Goal: Information Seeking & Learning: Check status

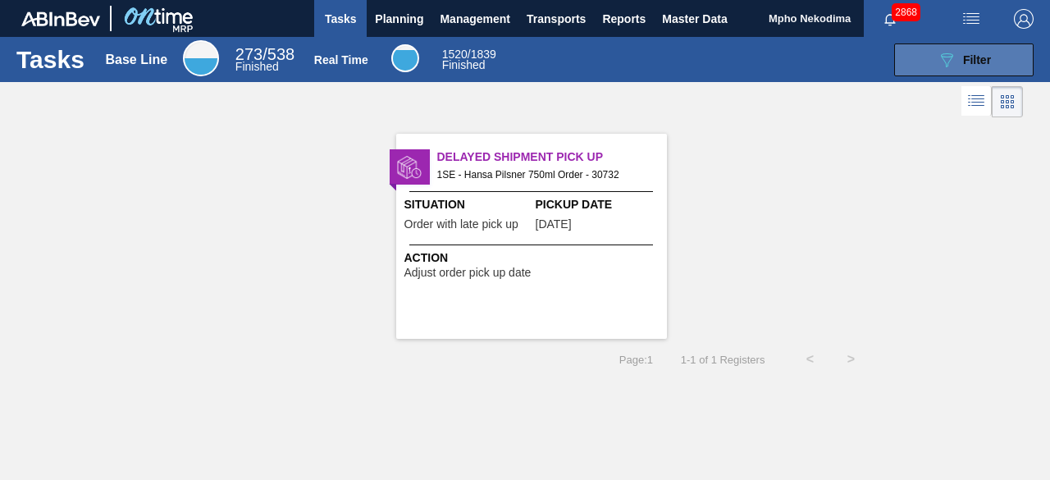
click at [918, 57] on button "089F7B8B-B2A5-4AFE-B5C0-19BA573D28AC Filter" at bounding box center [963, 59] width 139 height 33
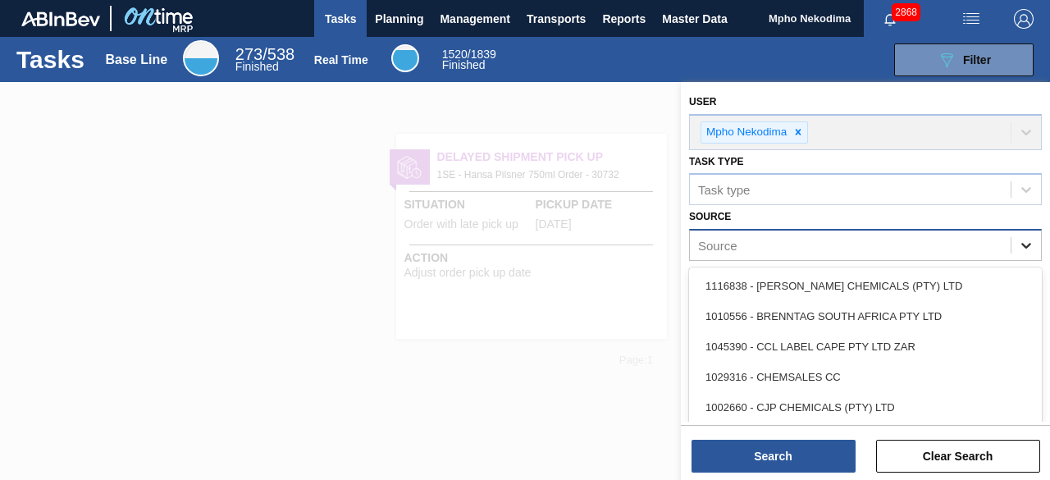
click at [1025, 237] on icon at bounding box center [1026, 245] width 16 height 16
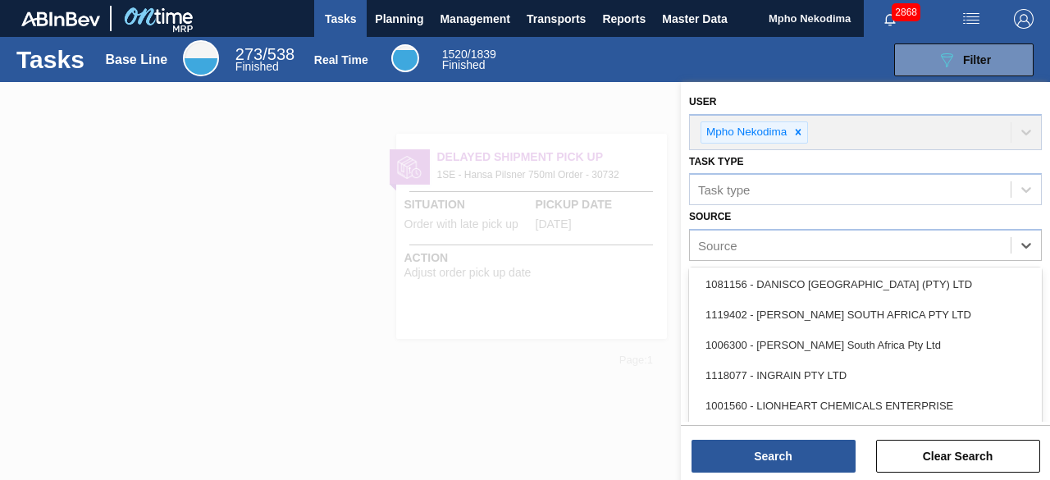
scroll to position [185, 0]
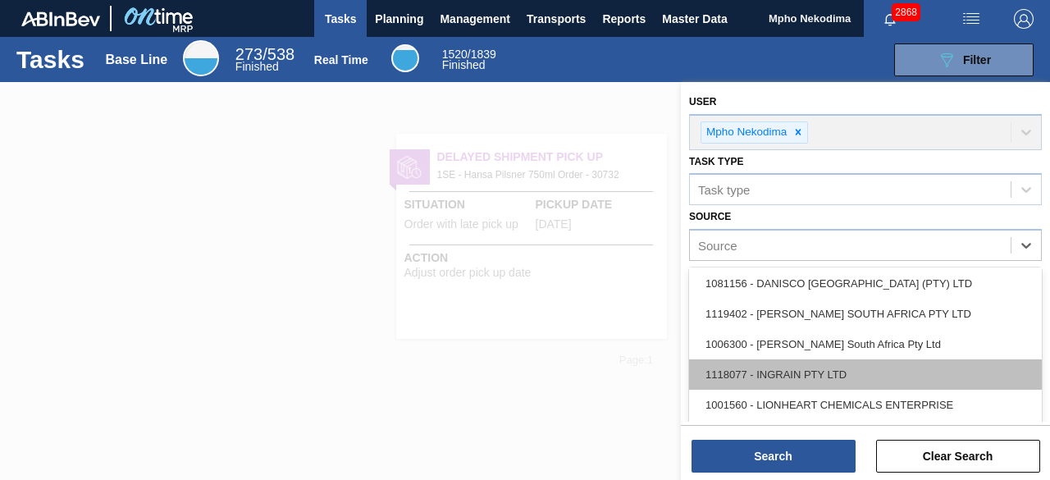
click at [823, 364] on div "1118077 - INGRAIN PTY LTD" at bounding box center [865, 374] width 353 height 30
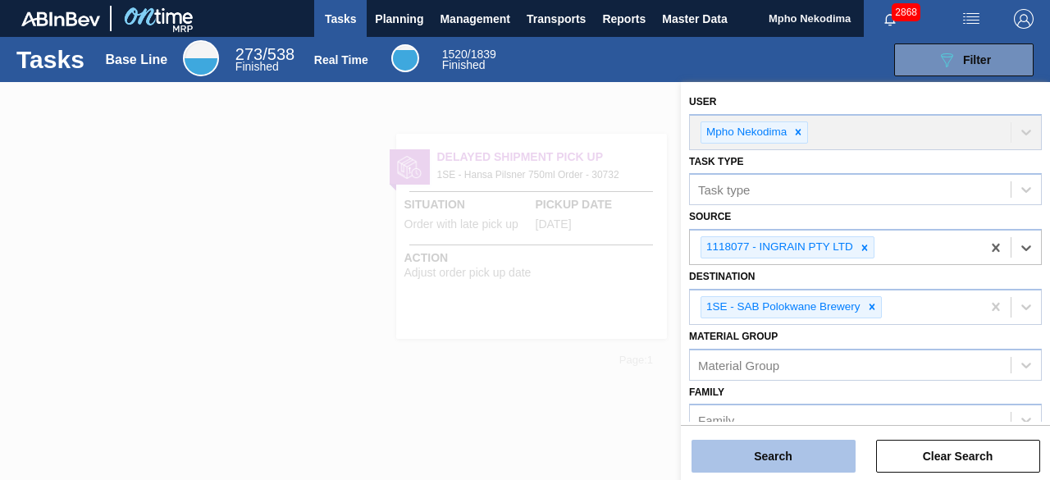
click at [801, 454] on button "Search" at bounding box center [774, 456] width 164 height 33
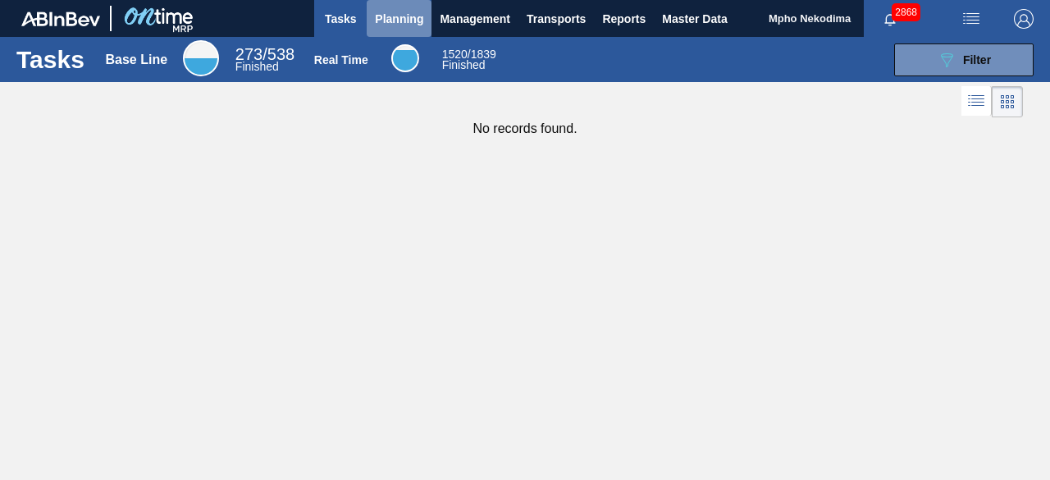
click at [389, 21] on span "Planning" at bounding box center [399, 19] width 48 height 20
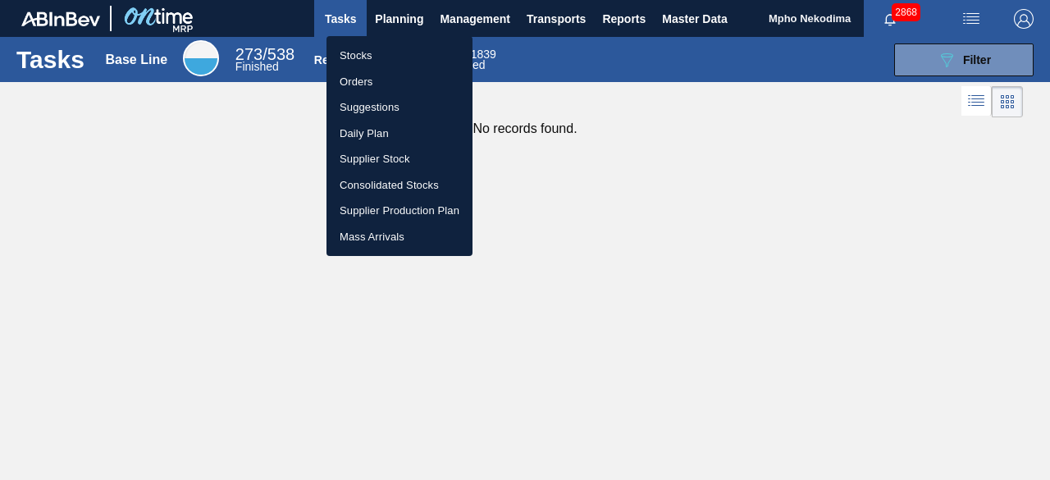
click at [366, 58] on li "Stocks" at bounding box center [400, 56] width 146 height 26
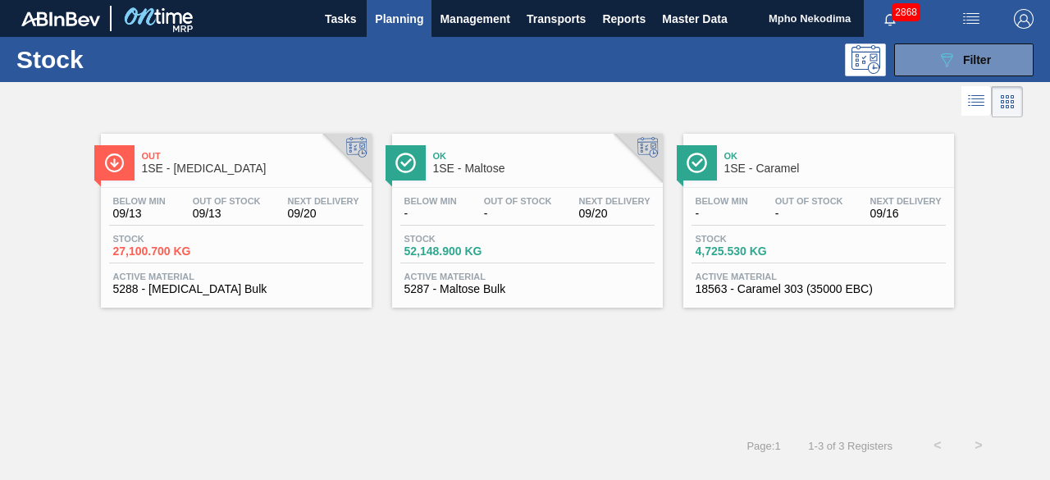
click at [180, 278] on span "Active Material" at bounding box center [236, 277] width 246 height 10
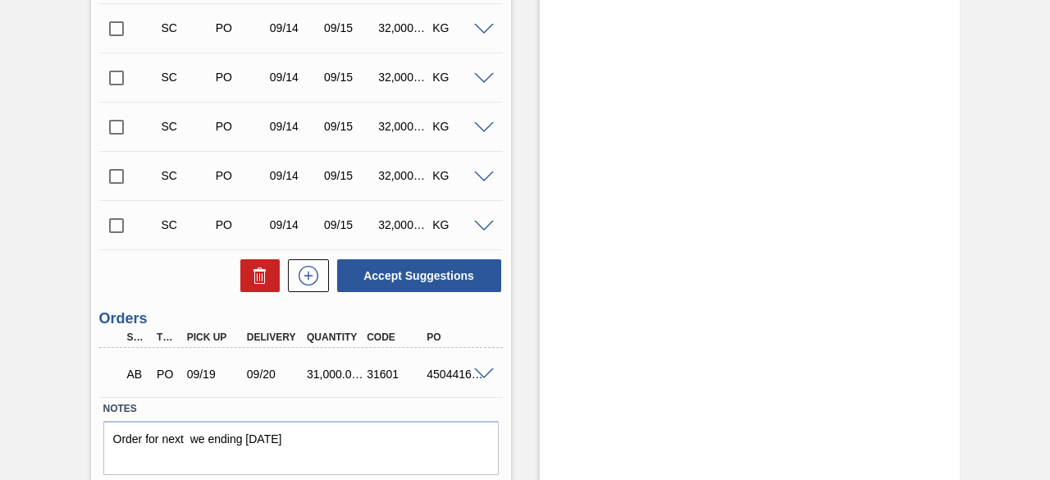
scroll to position [535, 0]
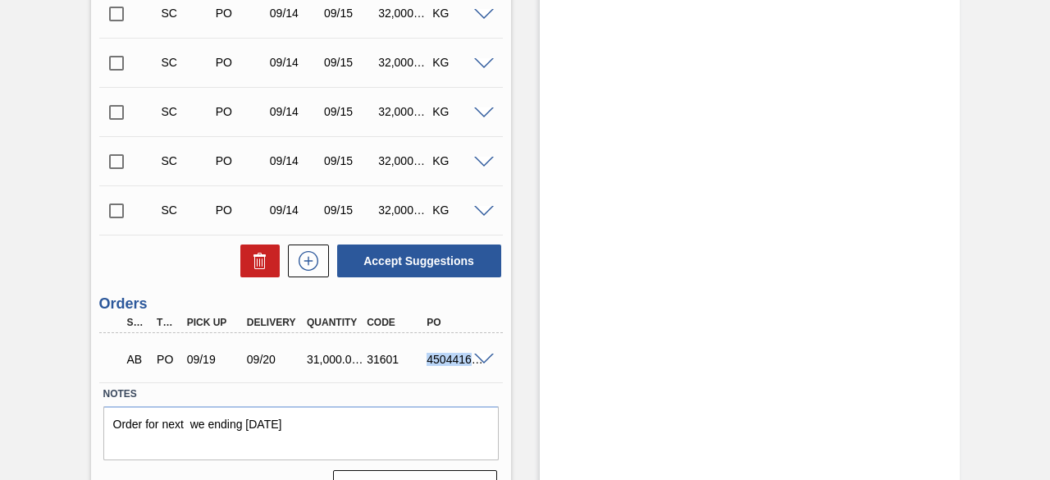
drag, startPoint x: 428, startPoint y: 363, endPoint x: 476, endPoint y: 372, distance: 48.3
click at [476, 372] on div "AB PO 09/19 09/20 31,000.000 31601 4504416723" at bounding box center [301, 357] width 404 height 41
copy div "45044167"
